Goal: Information Seeking & Learning: Find contact information

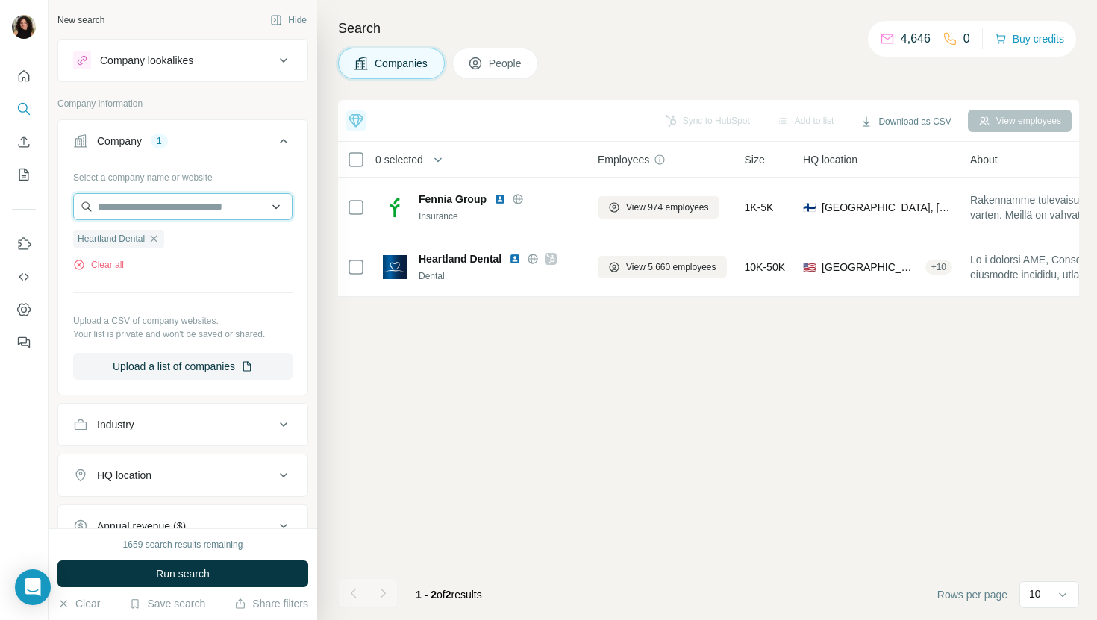
click at [163, 204] on input "text" at bounding box center [182, 206] width 219 height 27
paste input "**********"
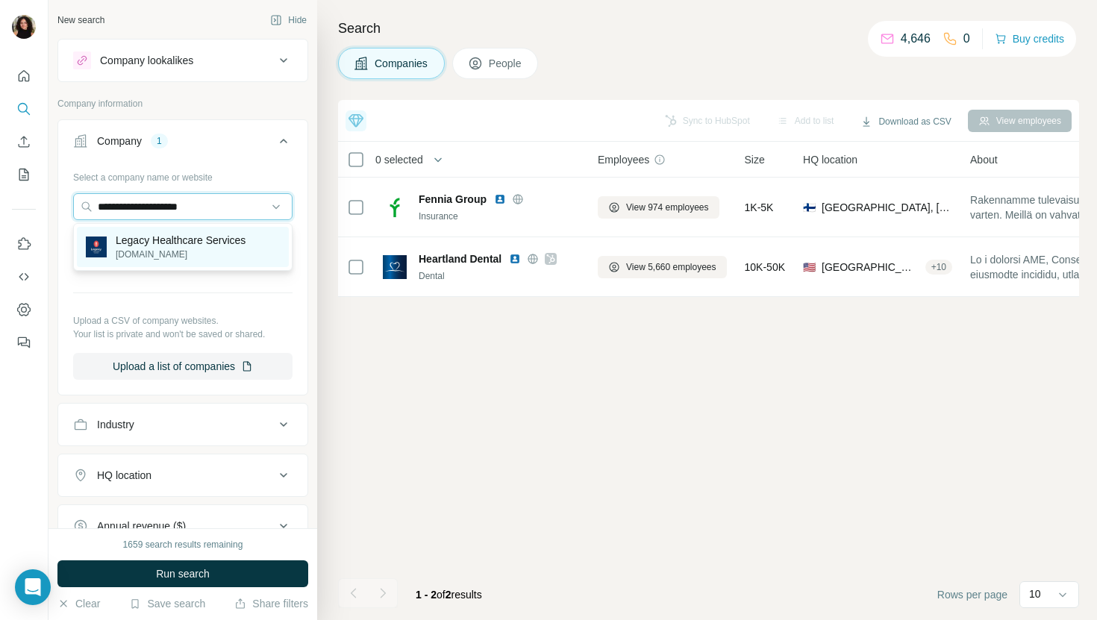
type input "**********"
click at [202, 244] on p "Legacy Healthcare Services" at bounding box center [181, 240] width 130 height 15
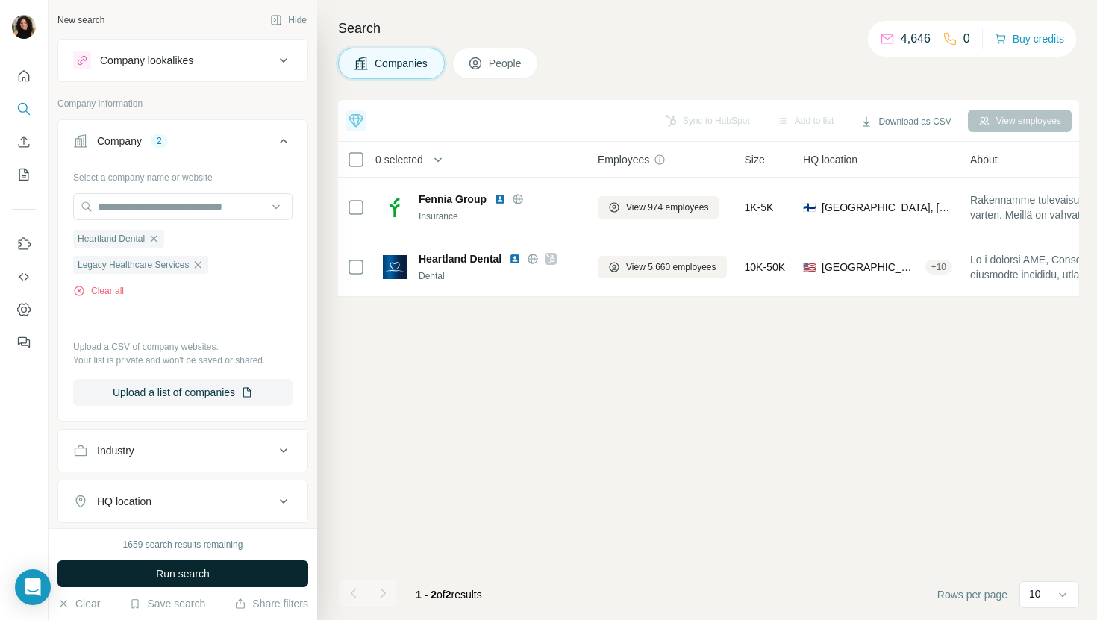
click at [199, 576] on span "Run search" at bounding box center [183, 574] width 54 height 15
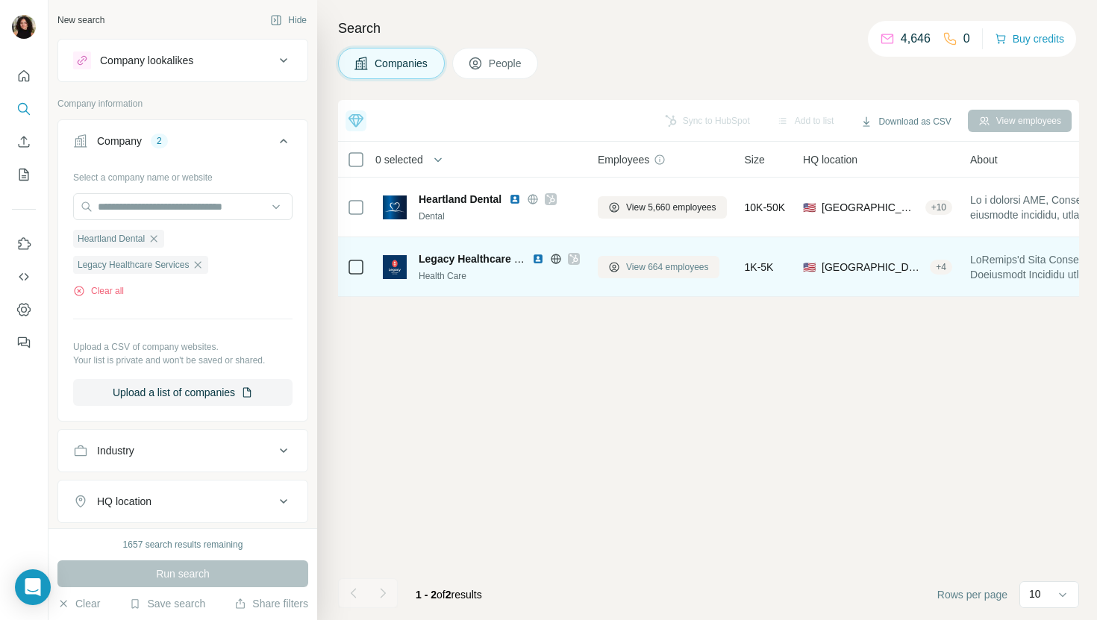
click at [652, 262] on span "View 664 employees" at bounding box center [667, 267] width 83 height 13
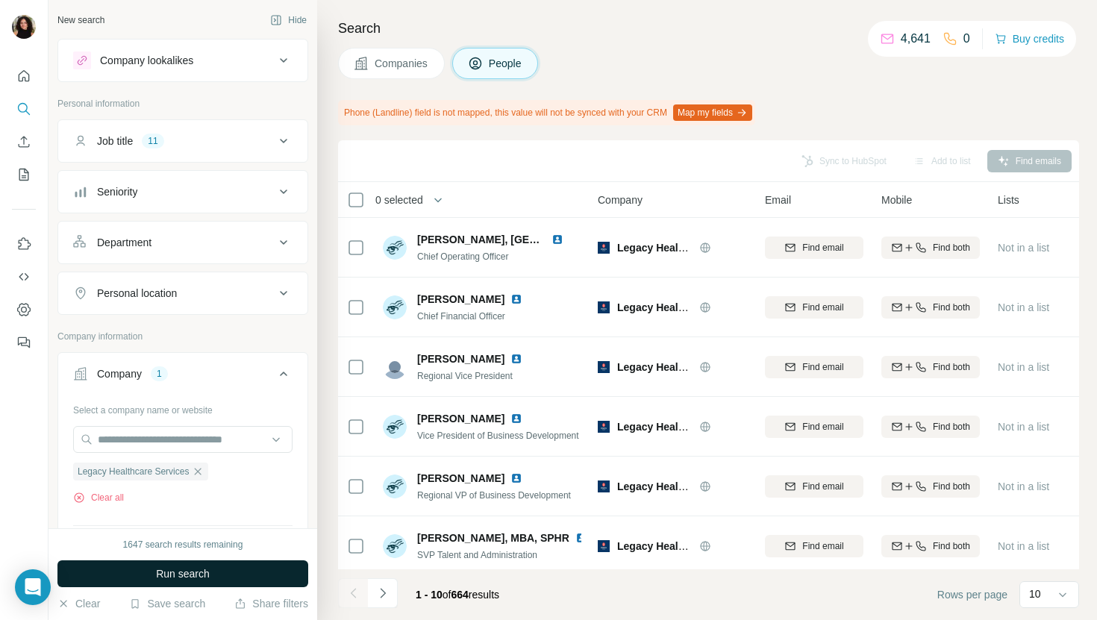
click at [291, 575] on button "Run search" at bounding box center [182, 574] width 251 height 27
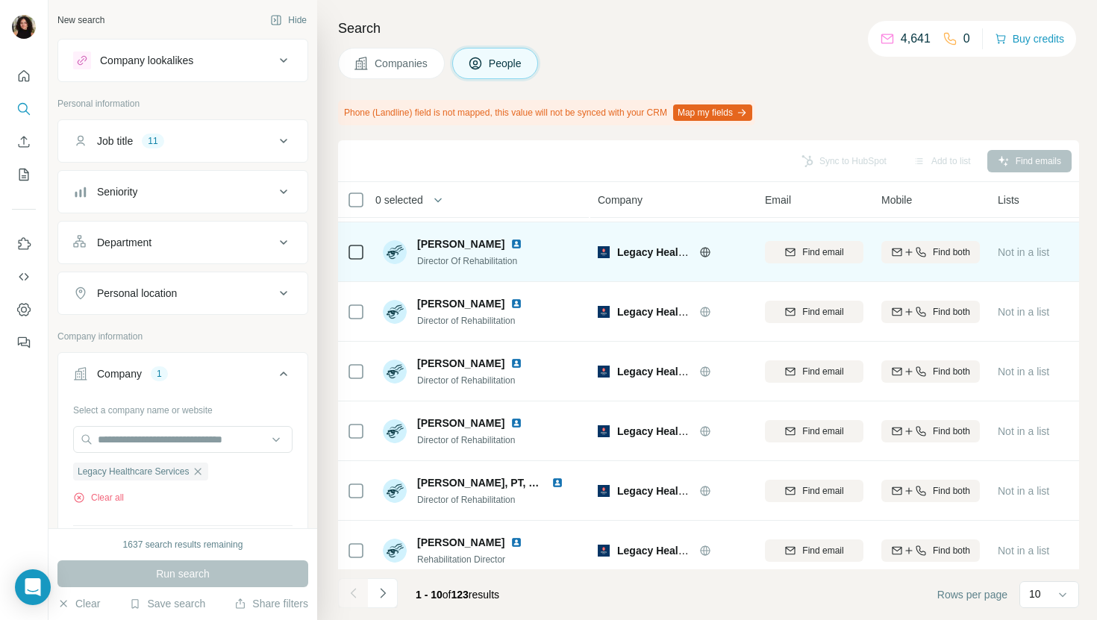
scroll to position [246, 0]
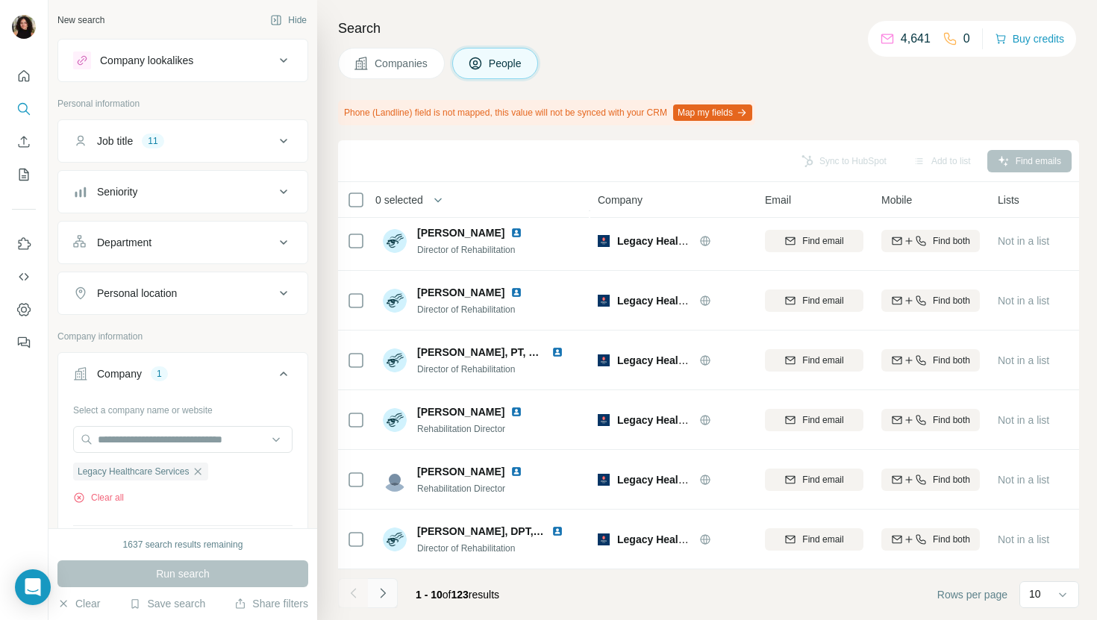
click at [375, 590] on icon "Navigate to next page" at bounding box center [382, 593] width 15 height 15
click at [389, 593] on icon "Navigate to next page" at bounding box center [382, 593] width 15 height 15
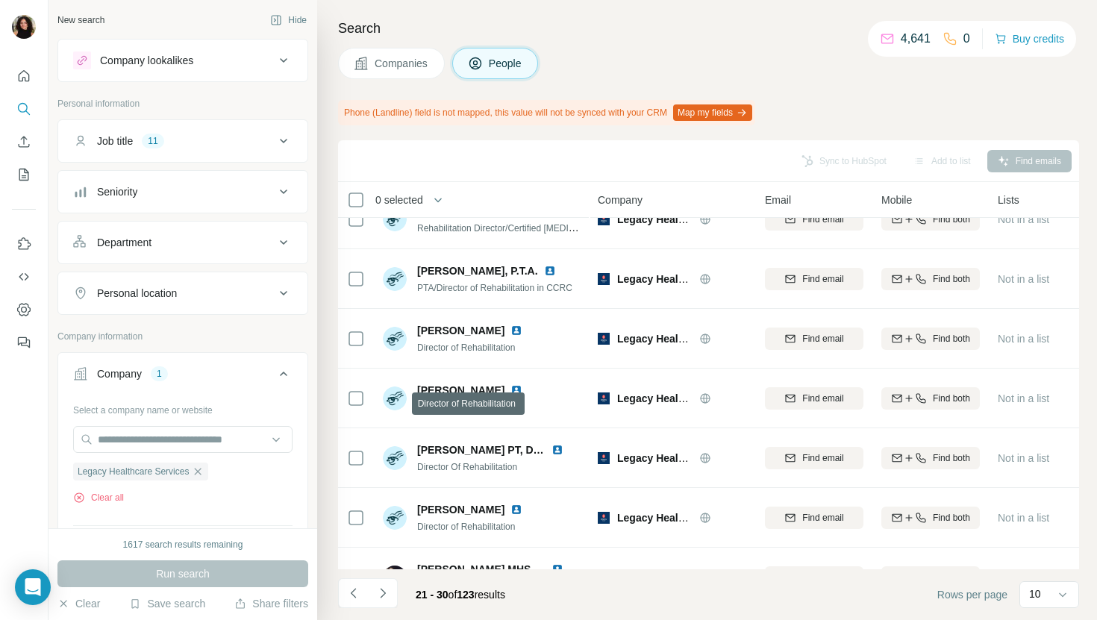
scroll to position [0, 0]
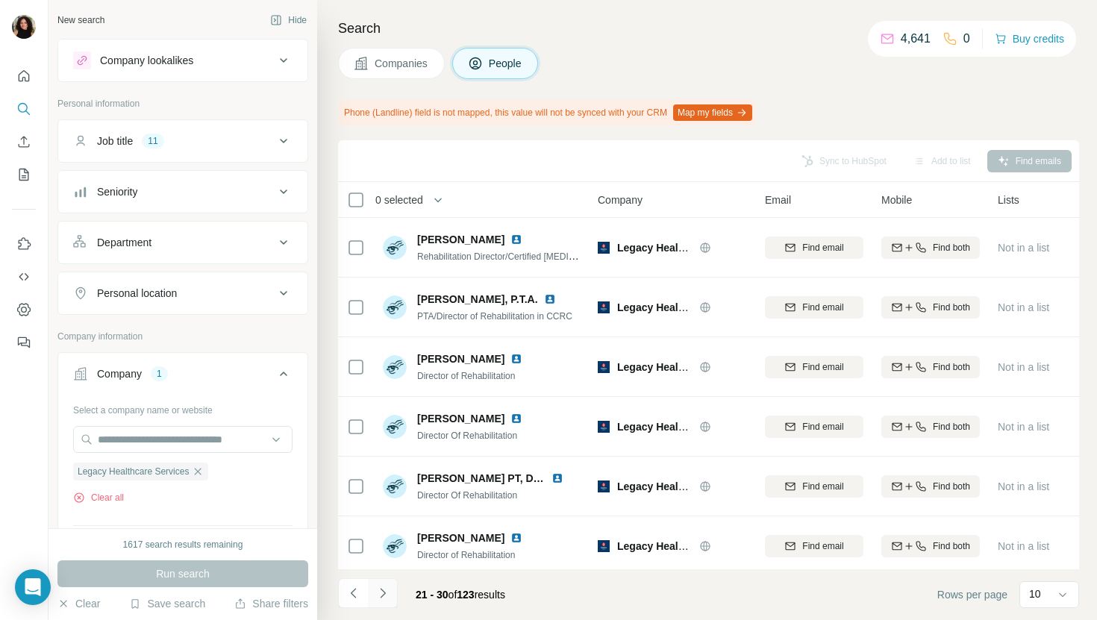
click at [385, 590] on icon "Navigate to next page" at bounding box center [382, 593] width 15 height 15
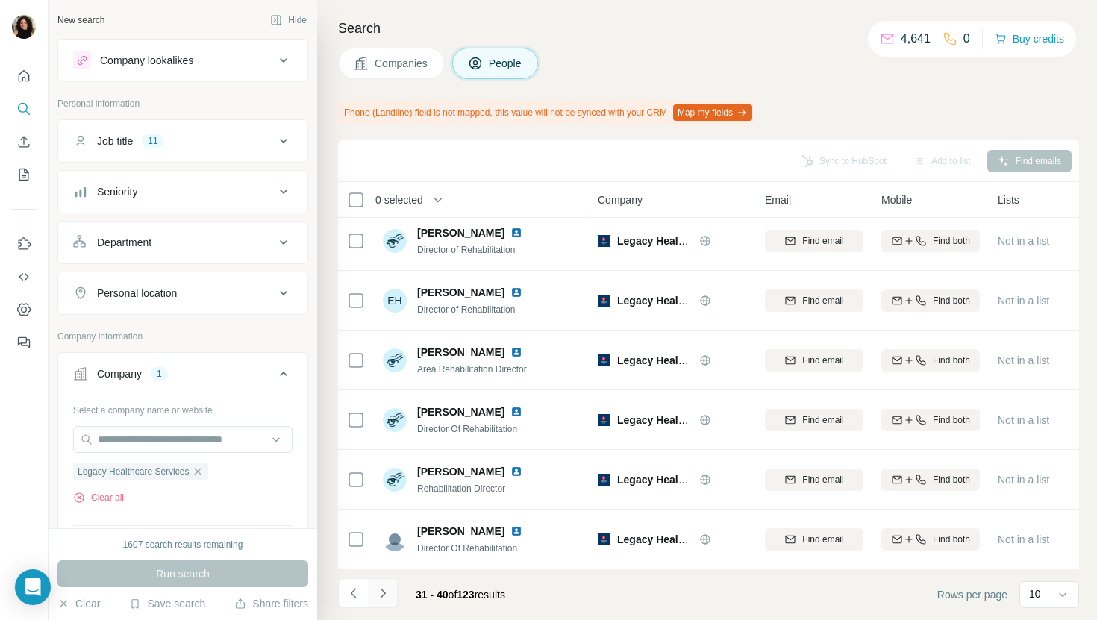
click at [386, 580] on button "Navigate to next page" at bounding box center [383, 594] width 30 height 30
click at [389, 599] on icon "Navigate to next page" at bounding box center [382, 593] width 15 height 15
click at [385, 593] on icon "Navigate to next page" at bounding box center [382, 593] width 15 height 15
click at [384, 593] on icon "Navigate to next page" at bounding box center [382, 593] width 5 height 10
